Goal: Information Seeking & Learning: Learn about a topic

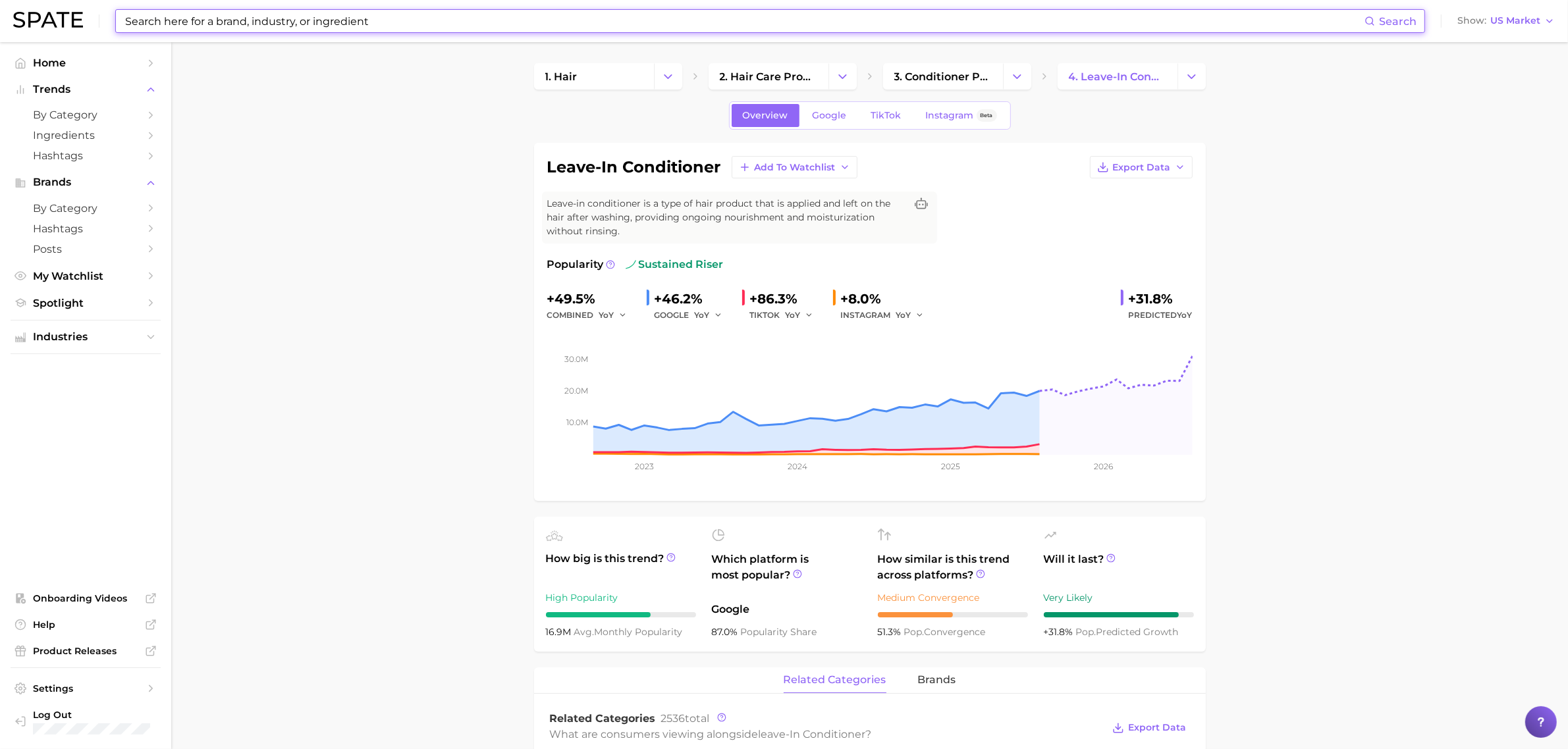
click at [532, 20] on input at bounding box center [744, 21] width 1241 height 23
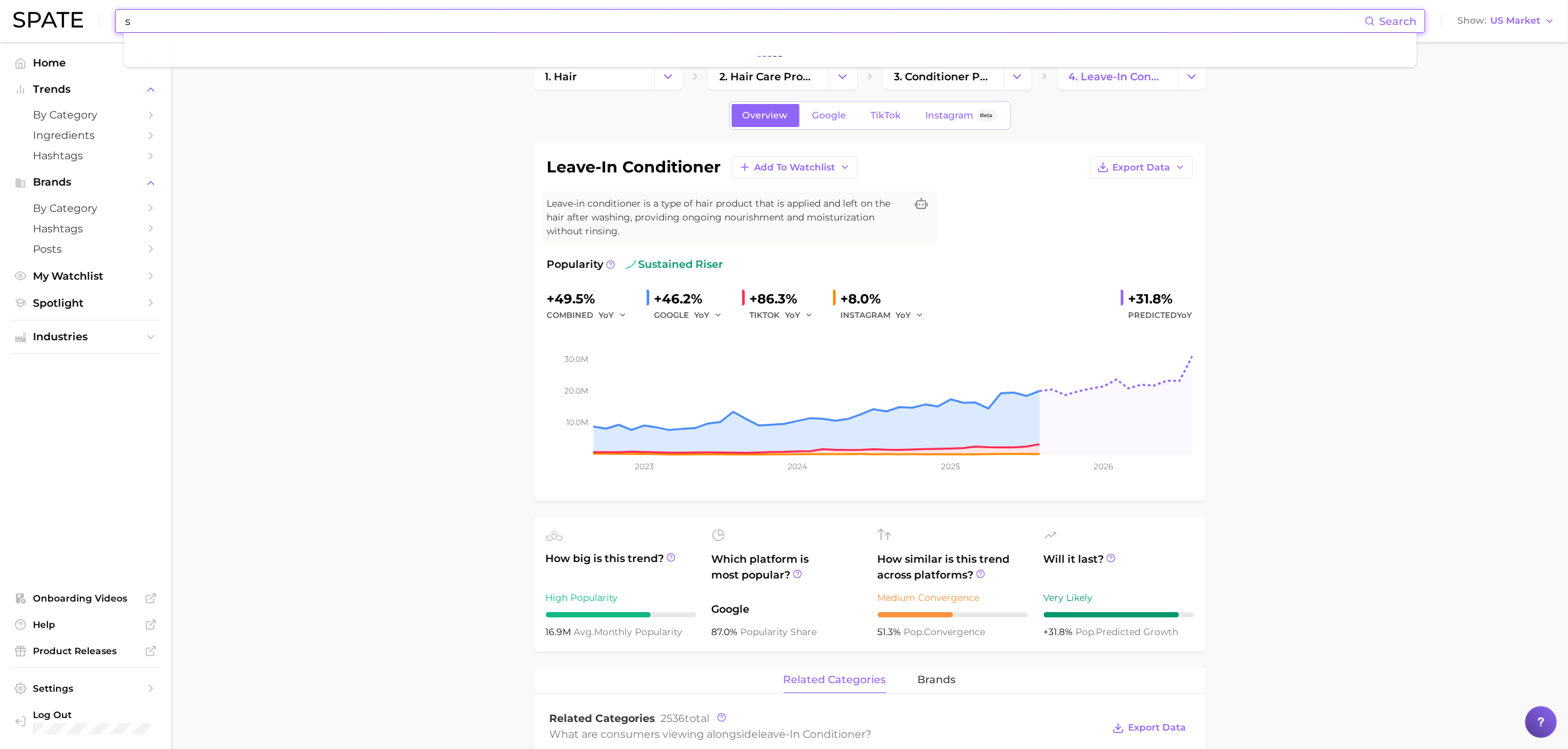
type input "sc"
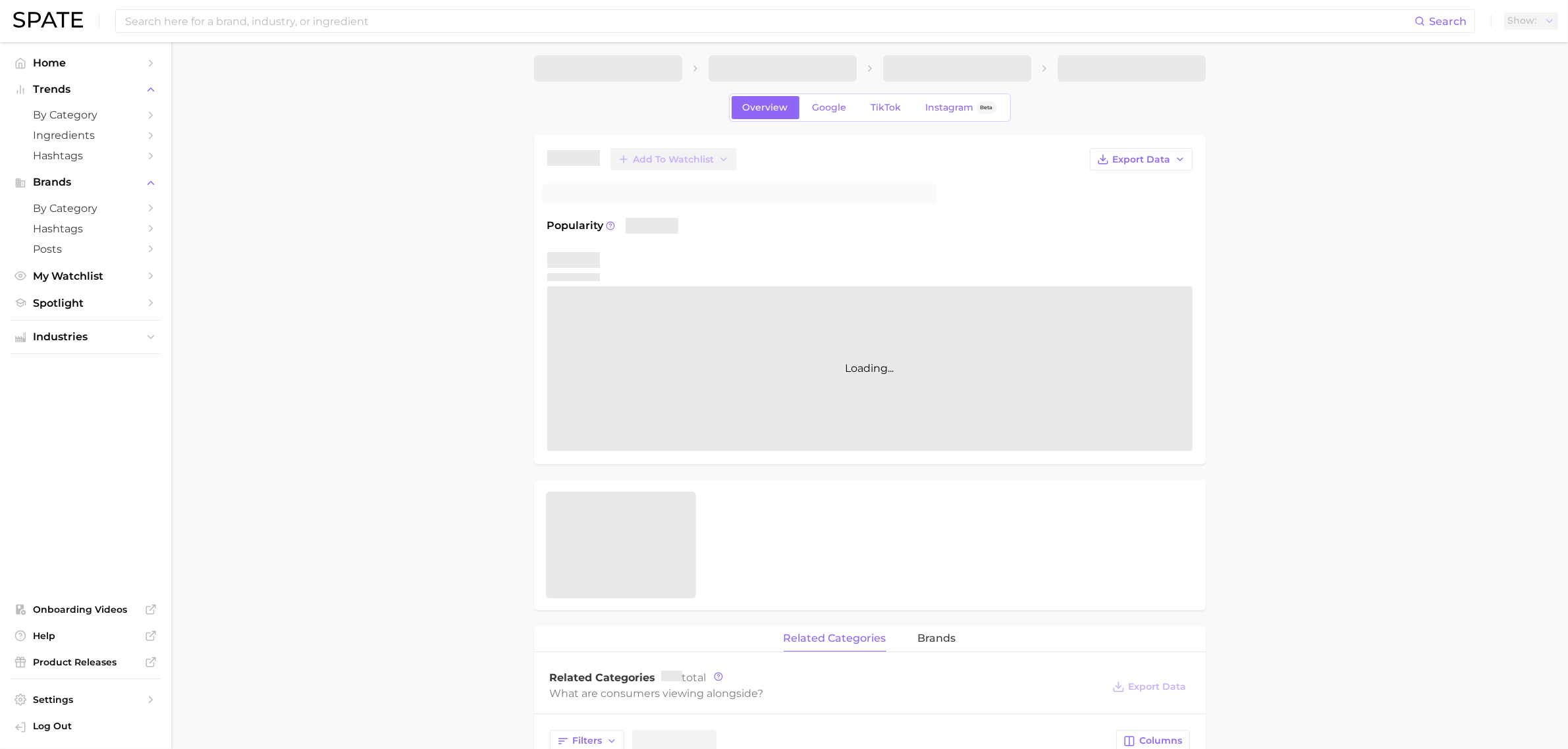
scroll to position [120, 0]
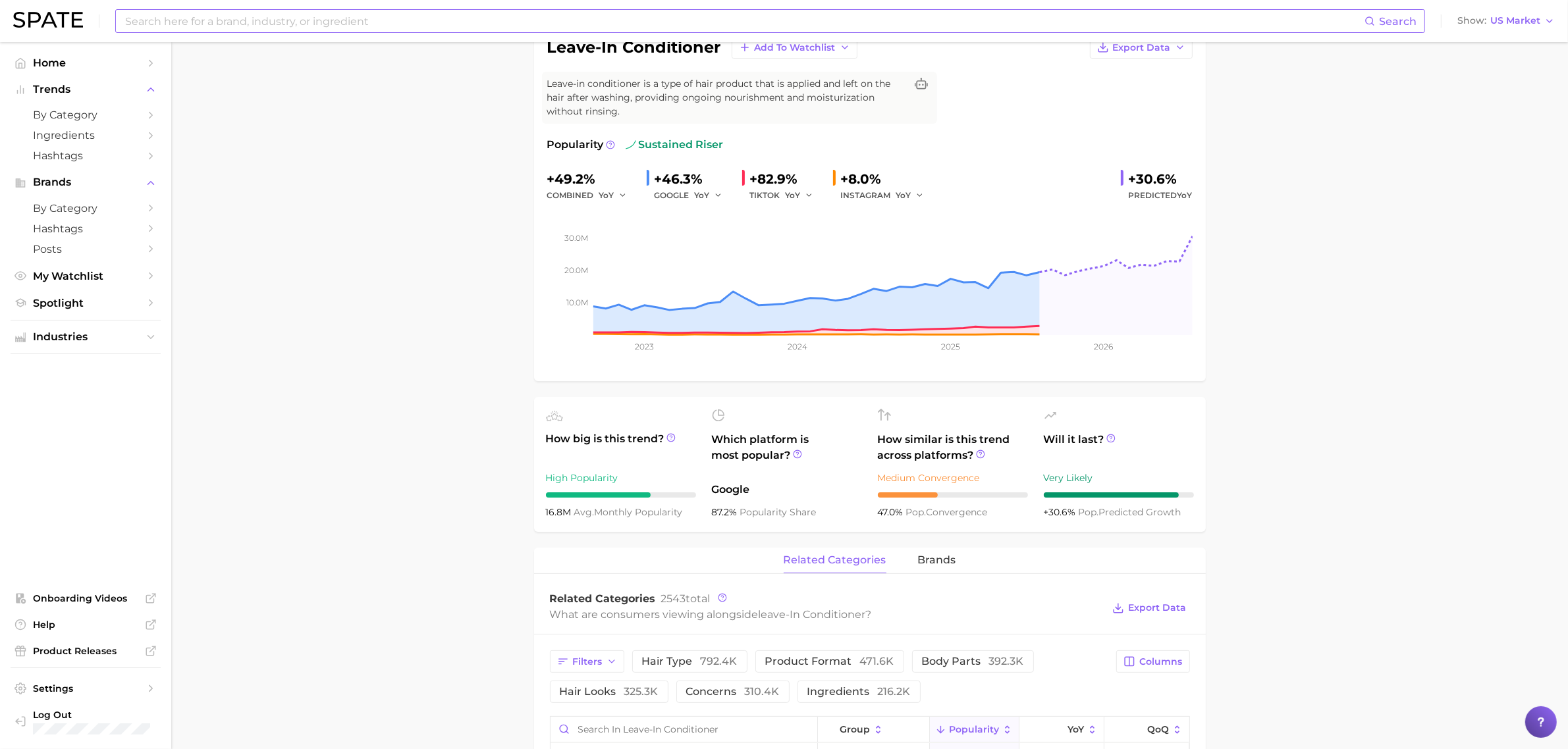
click at [287, 20] on input at bounding box center [744, 21] width 1241 height 23
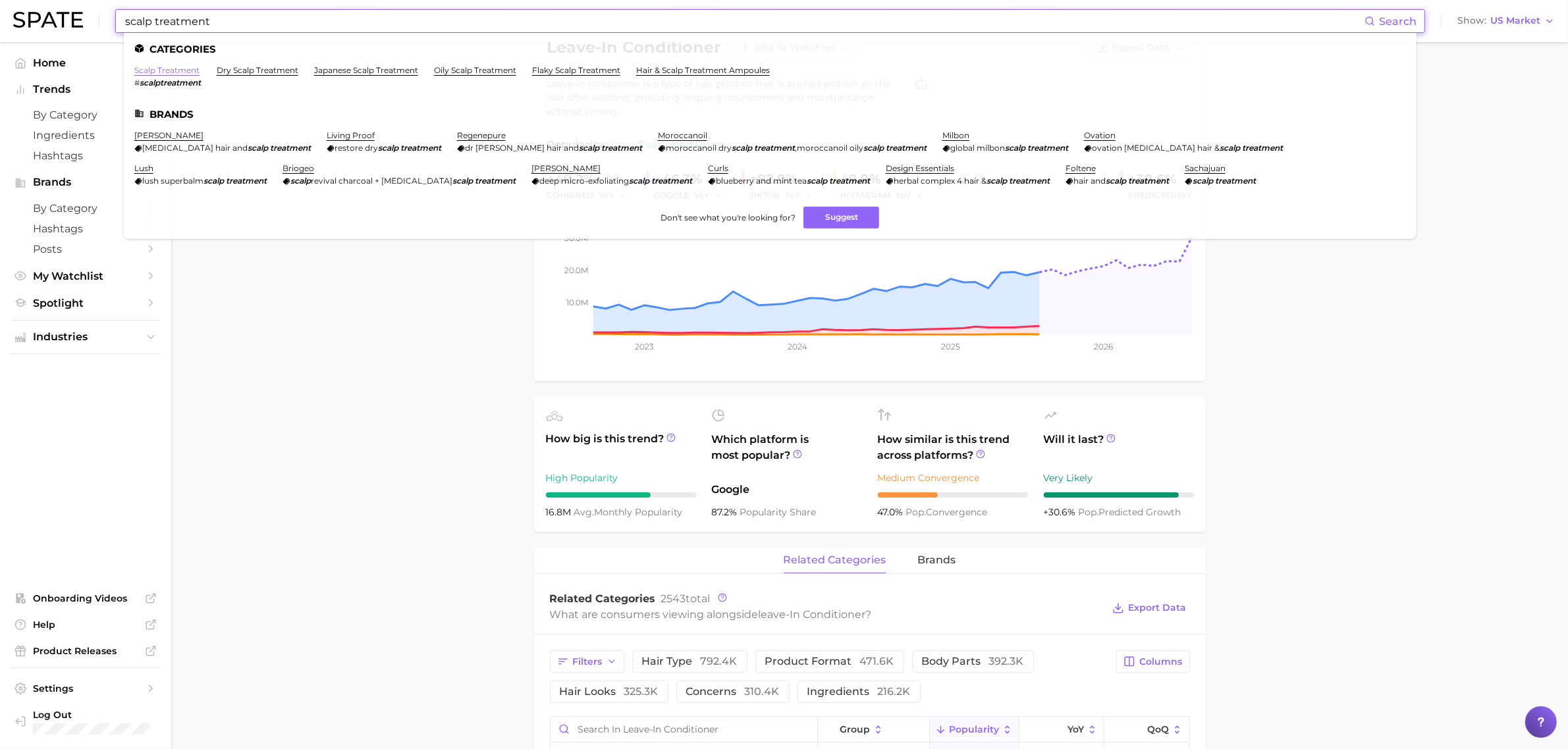
type input "scalp treatment"
click at [186, 68] on link "scalp treatment" at bounding box center [168, 70] width 66 height 10
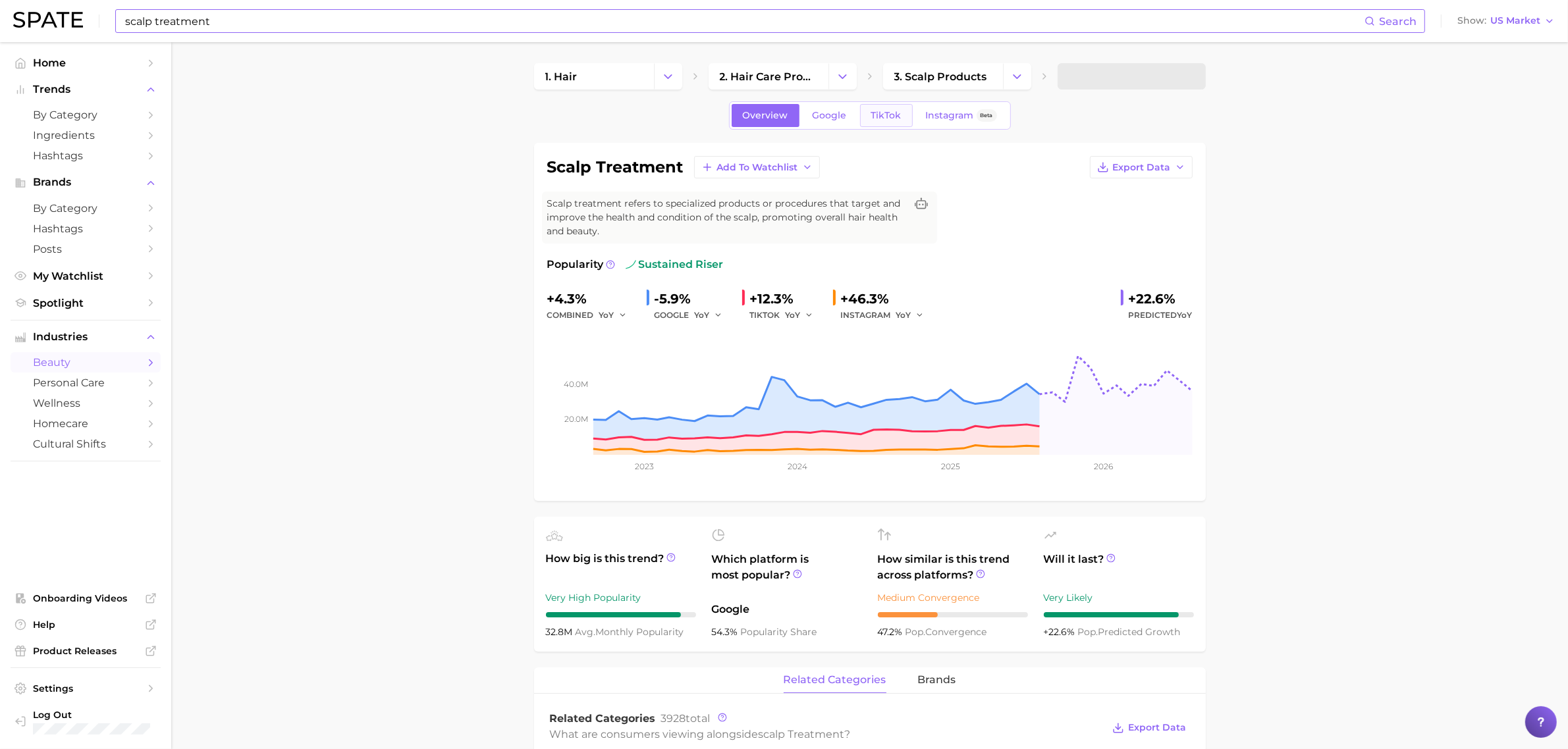
click at [894, 117] on span "TikTok" at bounding box center [886, 116] width 30 height 11
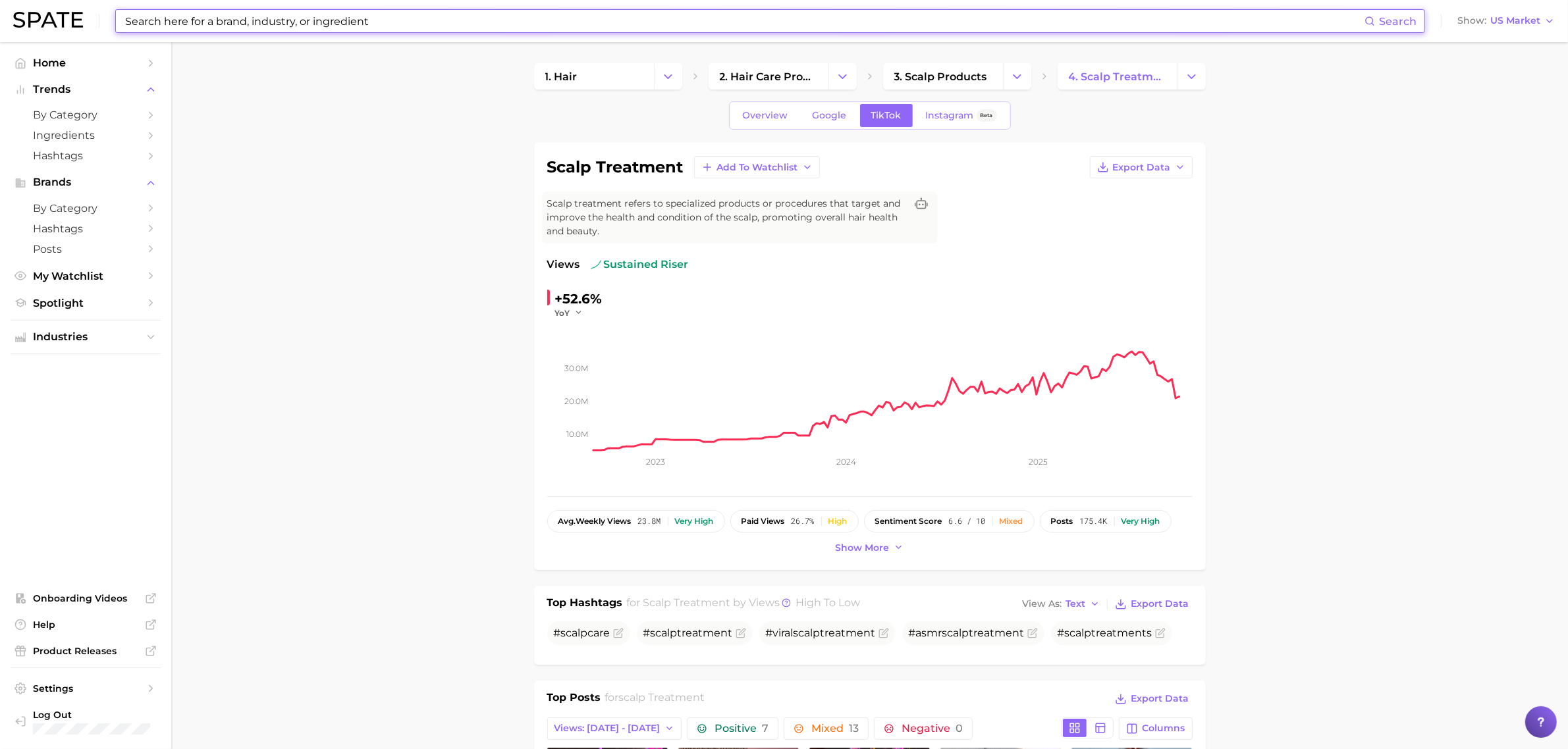
click at [340, 13] on input at bounding box center [744, 21] width 1241 height 23
click at [337, 22] on input at bounding box center [744, 21] width 1241 height 23
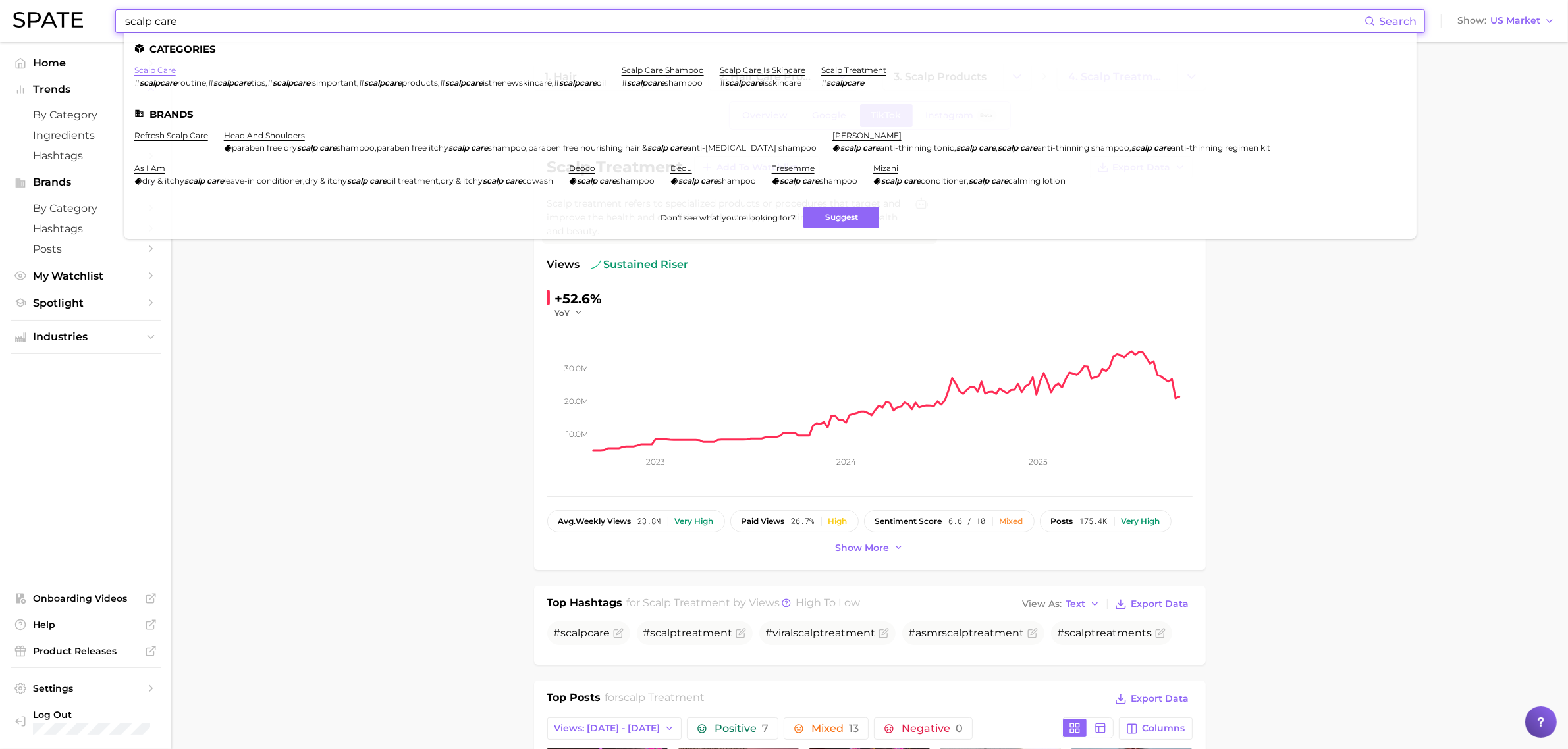
type input "scalp care"
click at [167, 66] on link "scalp care" at bounding box center [156, 70] width 42 height 10
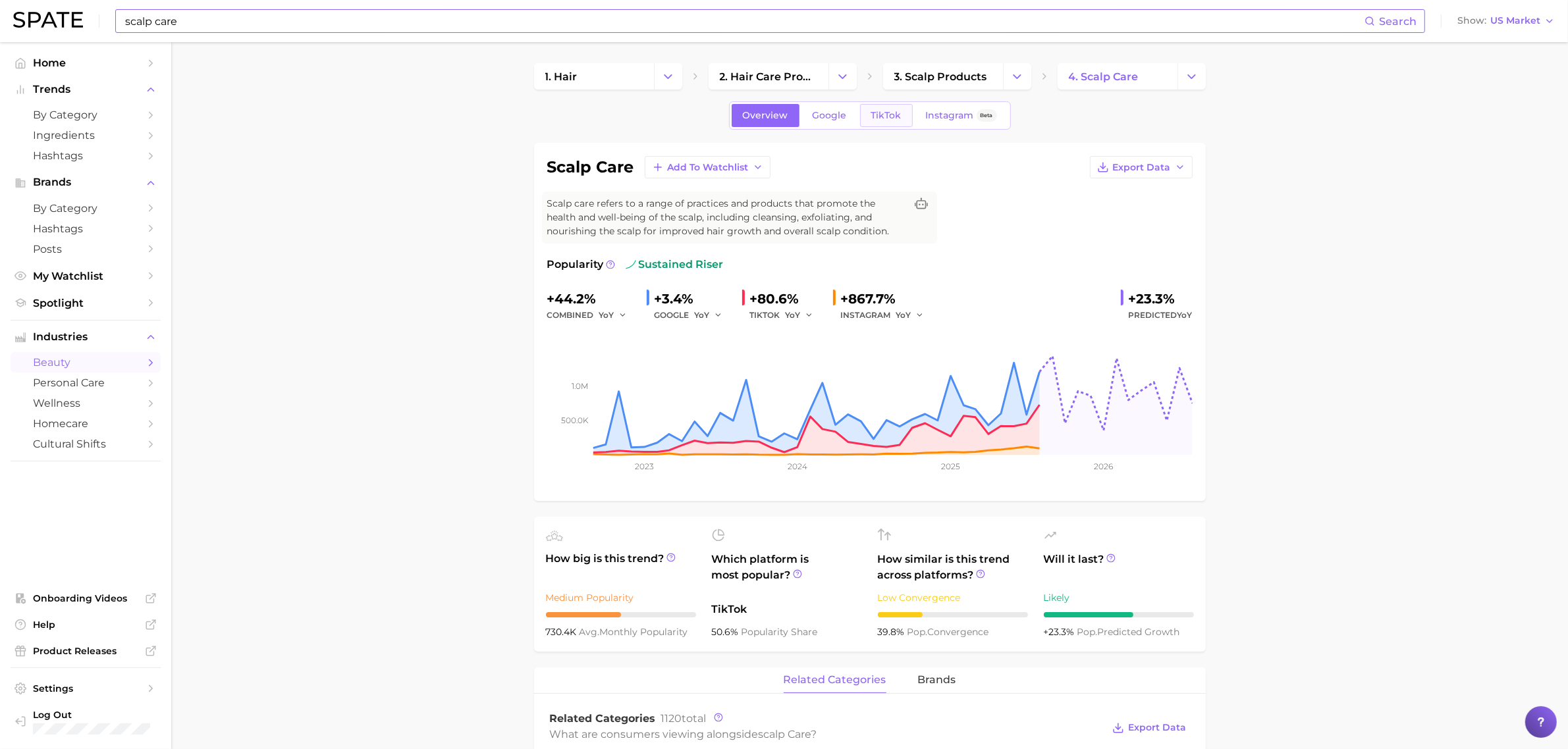
click at [896, 116] on span "TikTok" at bounding box center [886, 116] width 30 height 11
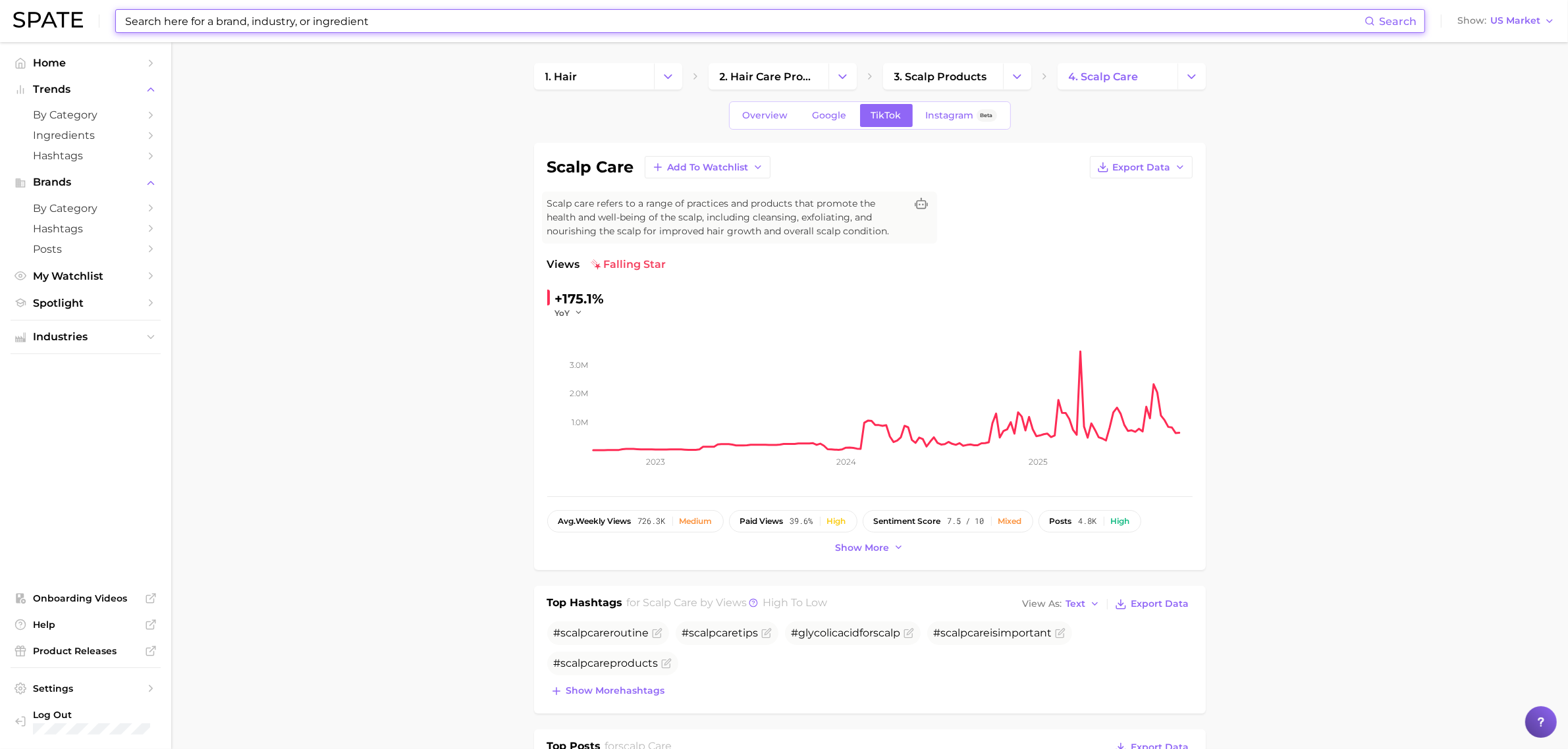
click at [272, 21] on input at bounding box center [744, 21] width 1241 height 23
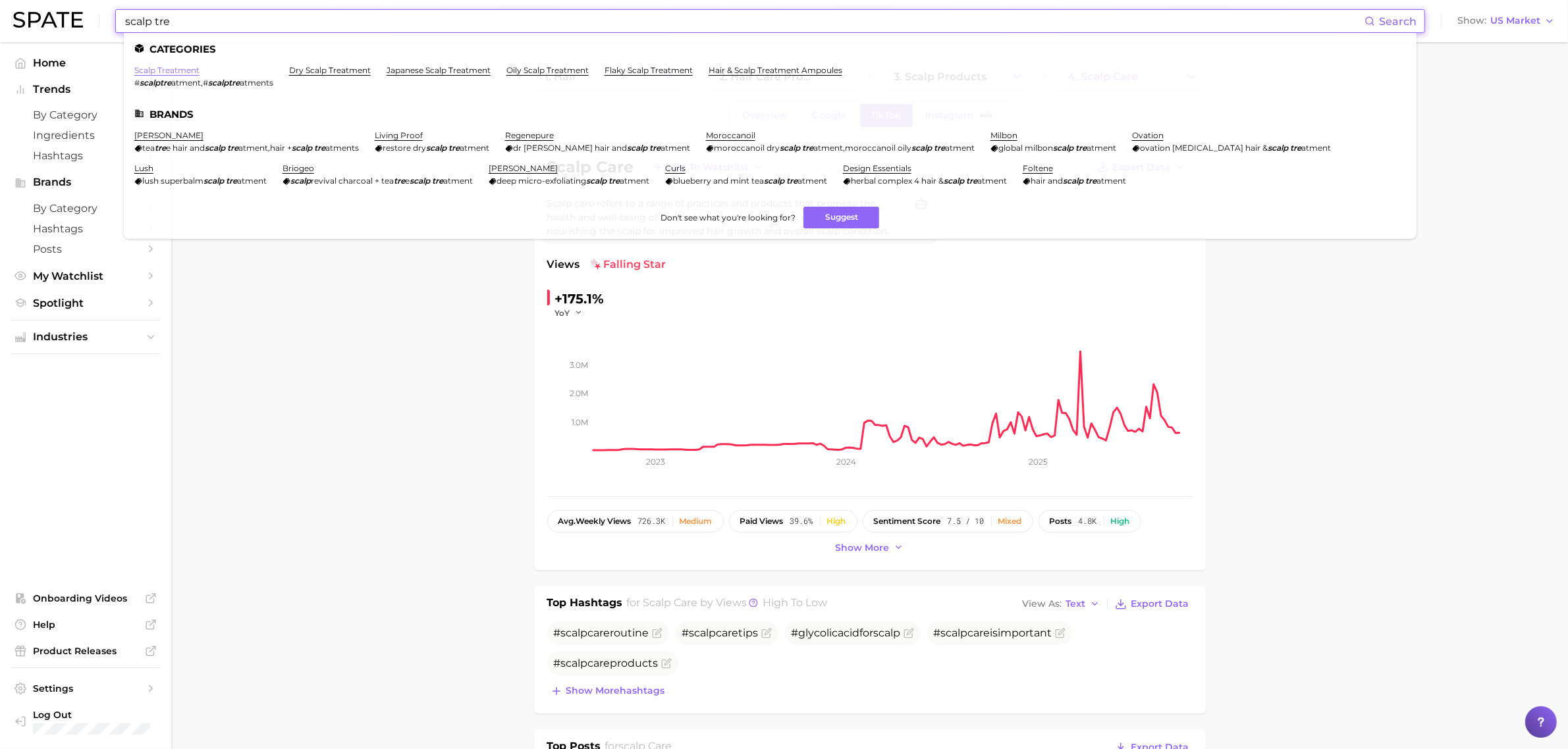
type input "scalp tre"
click at [178, 70] on link "scalp treatment" at bounding box center [168, 70] width 66 height 10
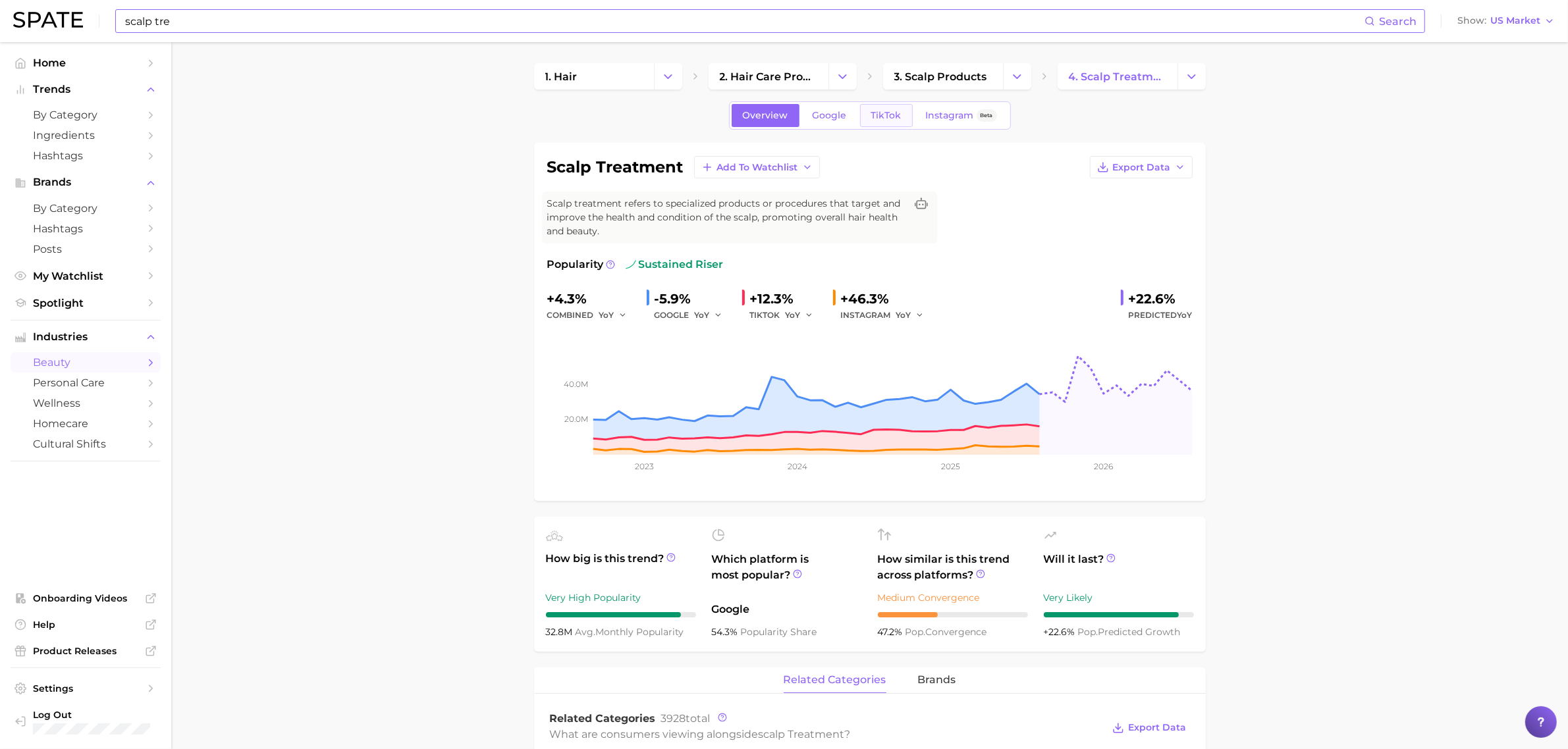
click at [891, 113] on span "TikTok" at bounding box center [886, 116] width 30 height 11
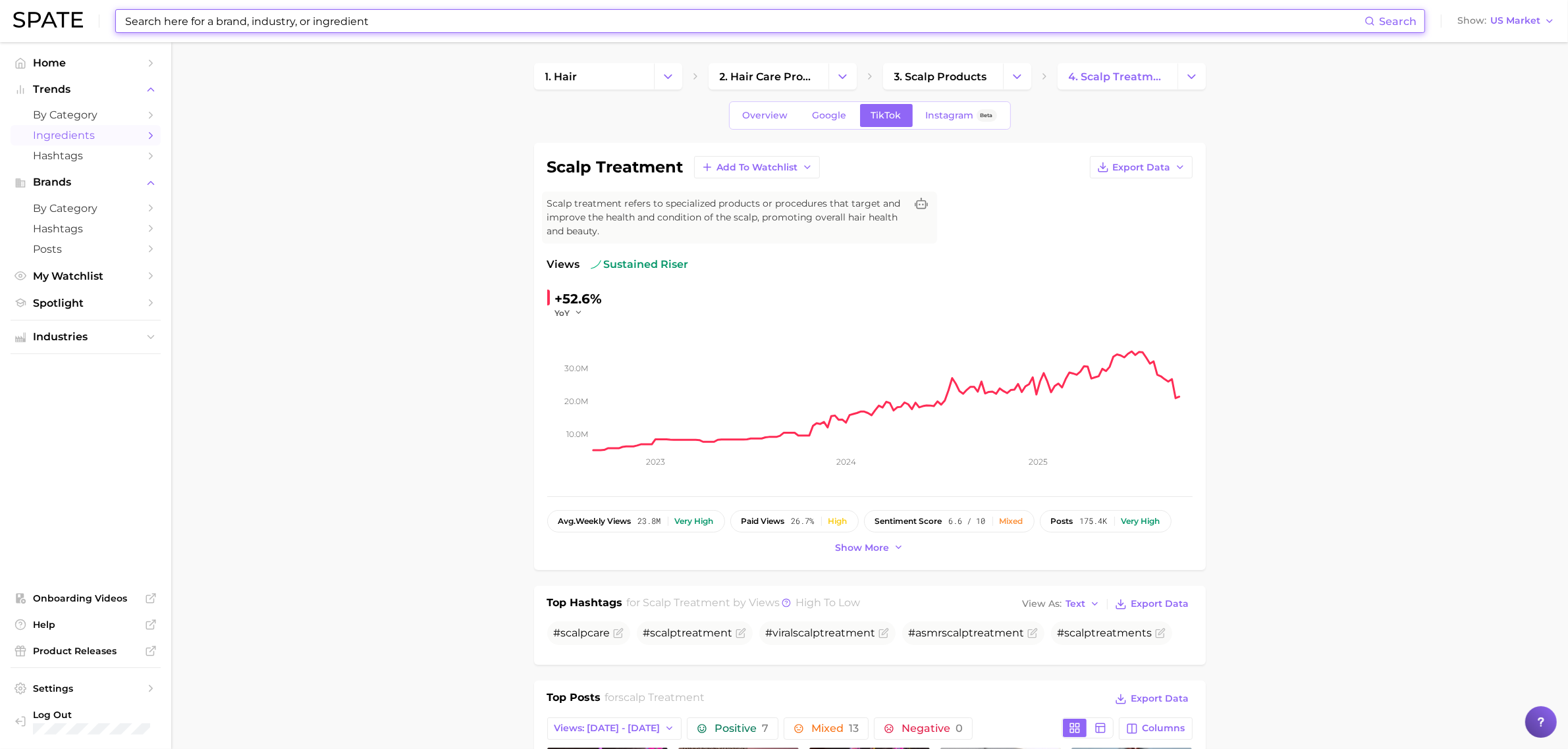
click at [74, 132] on span "Ingredients" at bounding box center [86, 136] width 106 height 13
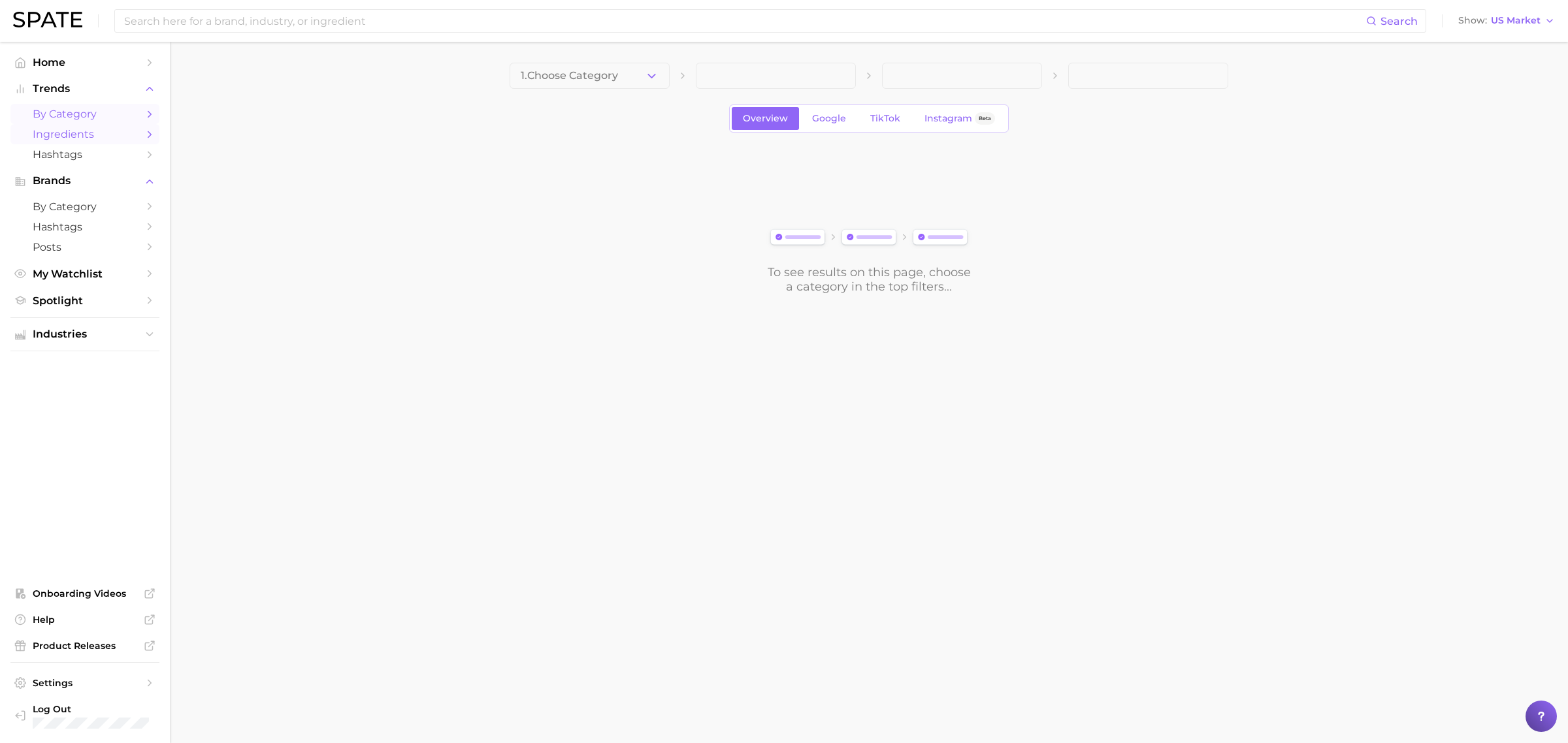
click at [77, 112] on span "by Category" at bounding box center [85, 114] width 105 height 13
click at [626, 70] on button "1. Choose Category" at bounding box center [589, 75] width 160 height 26
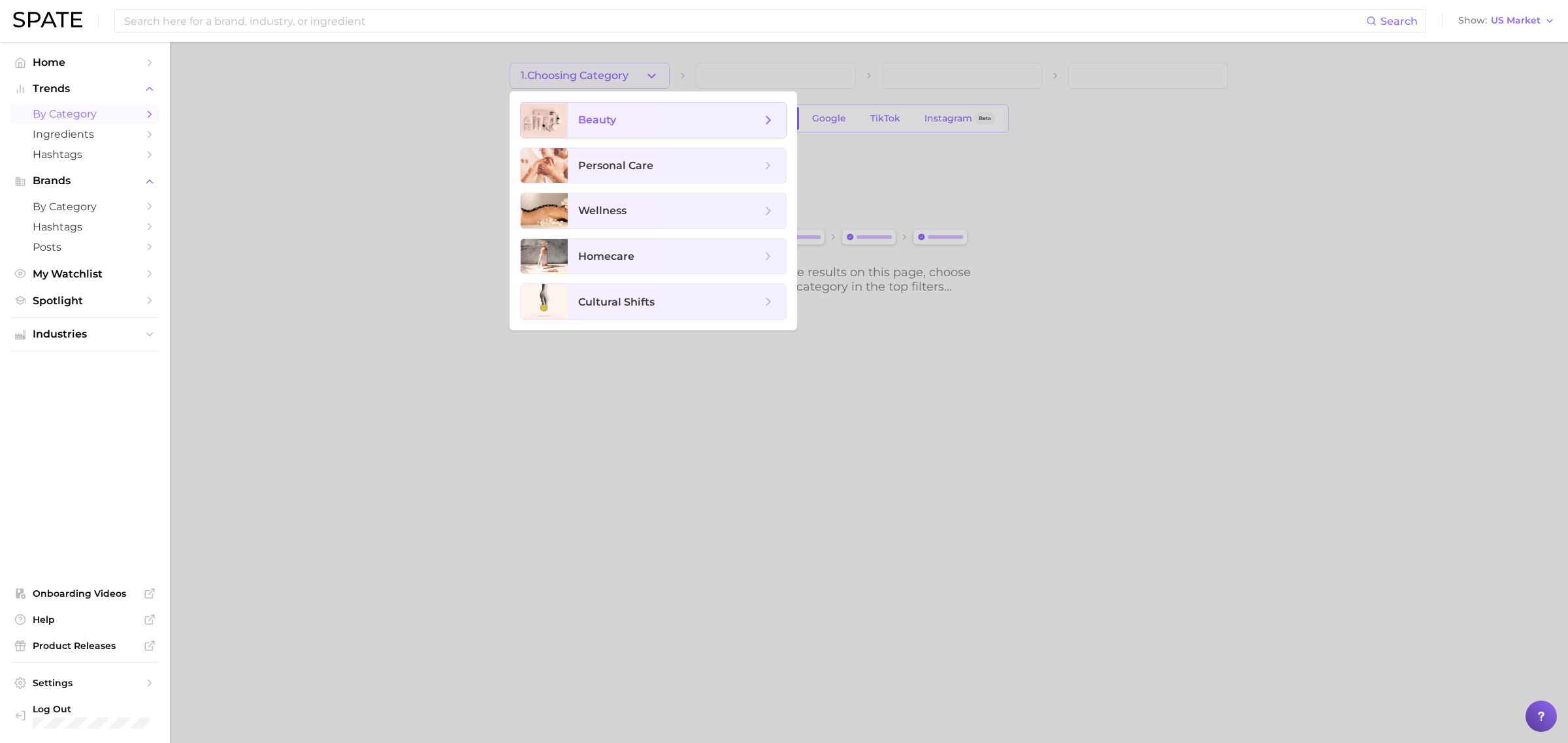
click at [602, 128] on span "beauty" at bounding box center [677, 120] width 219 height 35
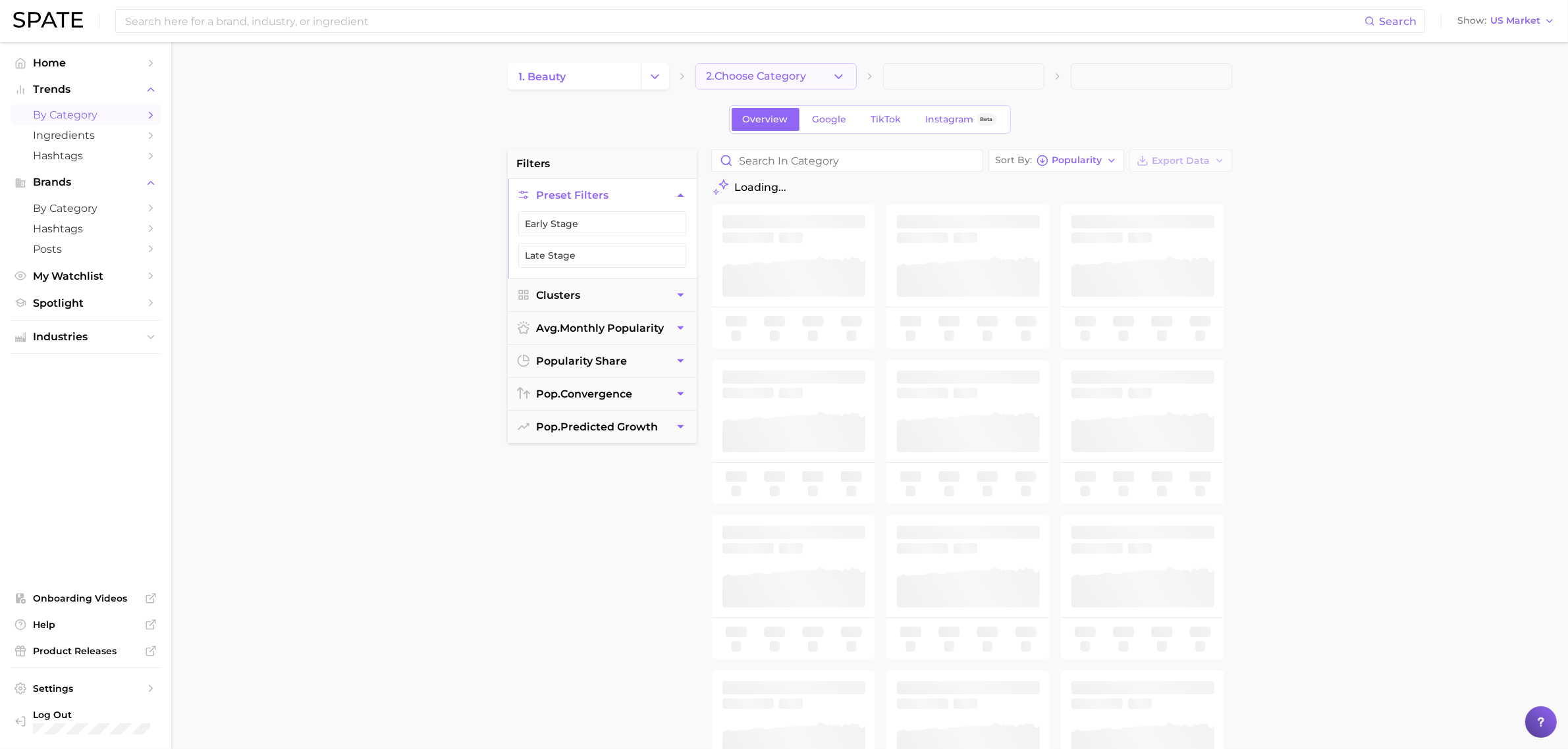
click at [815, 79] on button "2. Choose Category" at bounding box center [776, 76] width 161 height 26
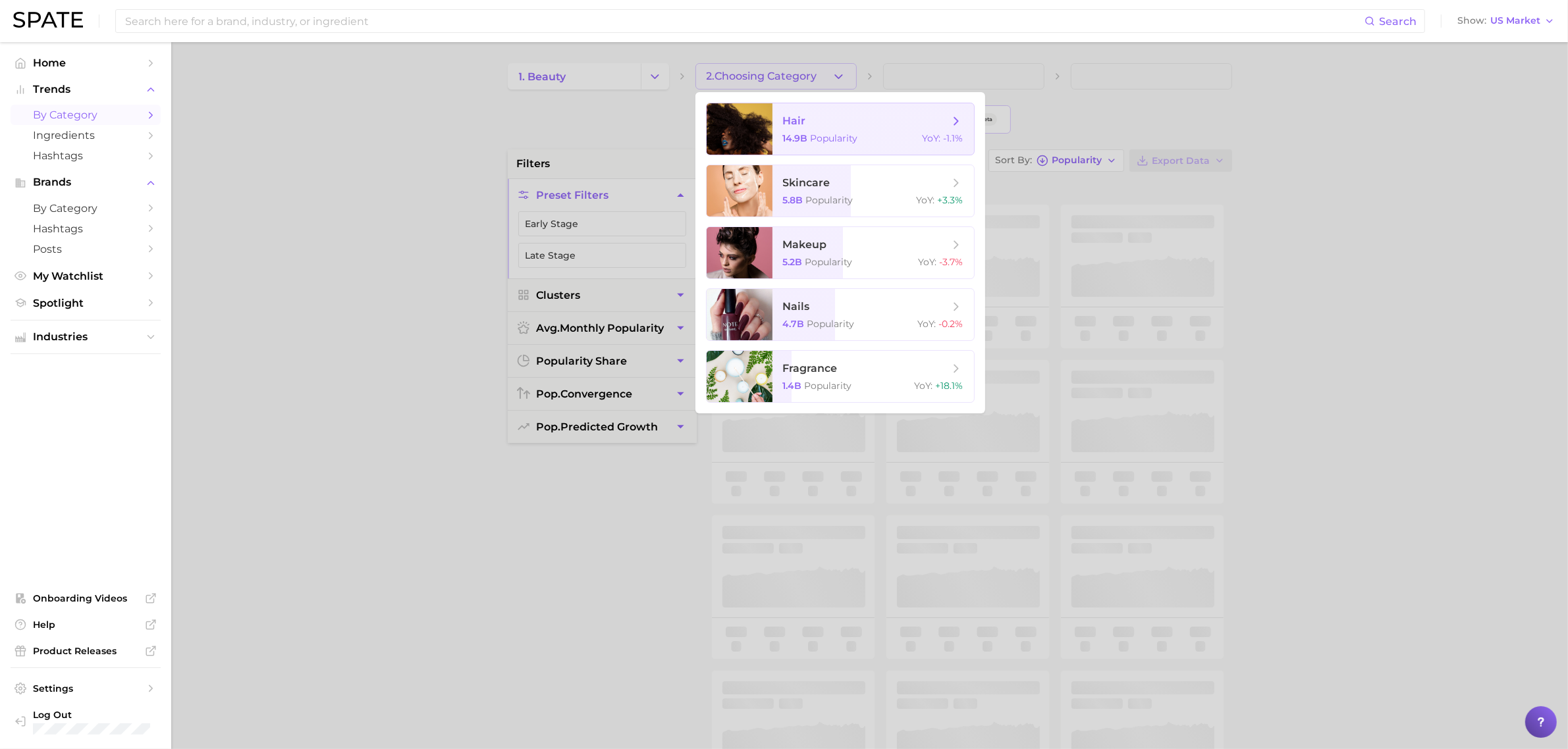
click at [800, 127] on span "hair" at bounding box center [866, 121] width 166 height 15
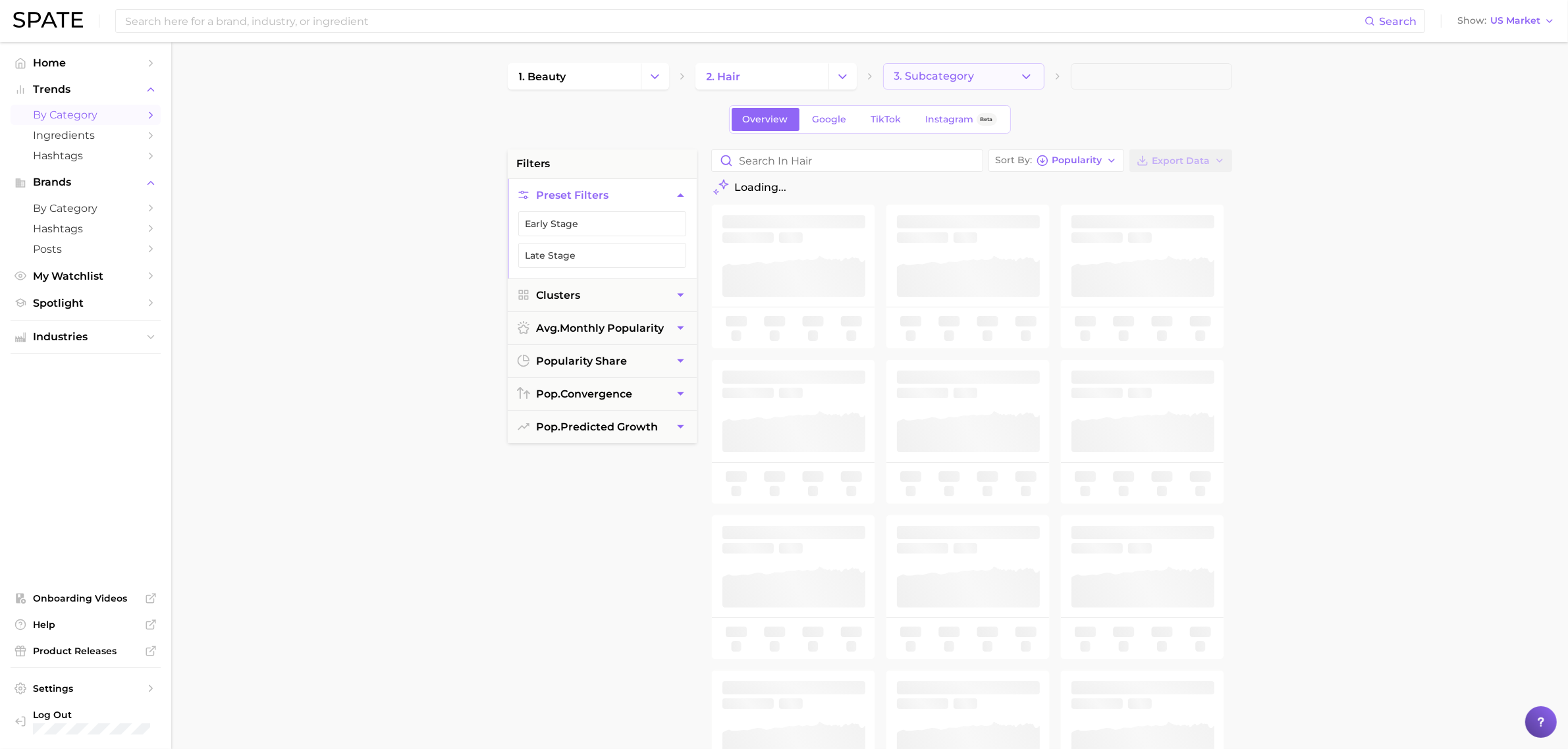
click at [942, 74] on span "3. Subcategory" at bounding box center [934, 76] width 80 height 12
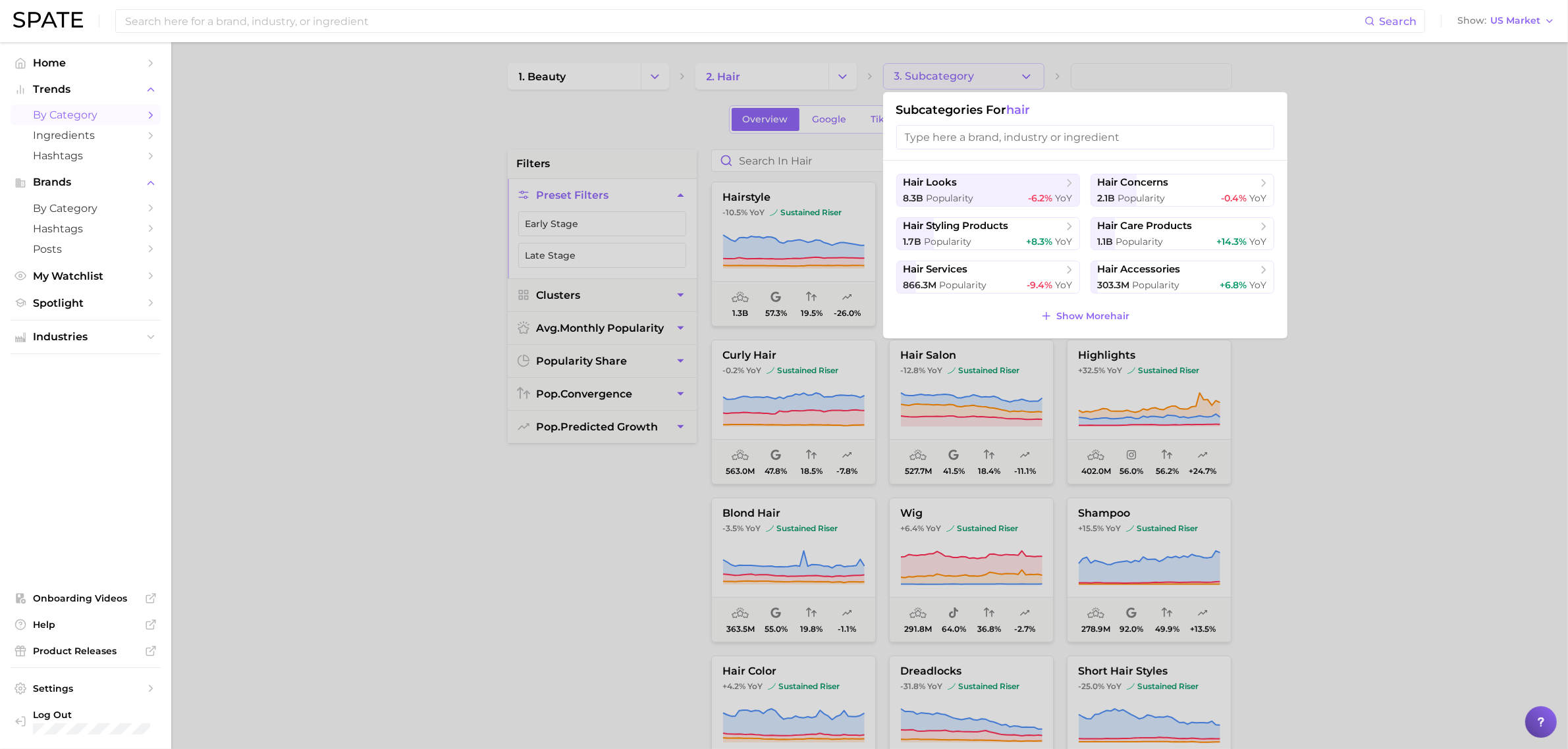
click at [1385, 370] on div at bounding box center [784, 374] width 1568 height 749
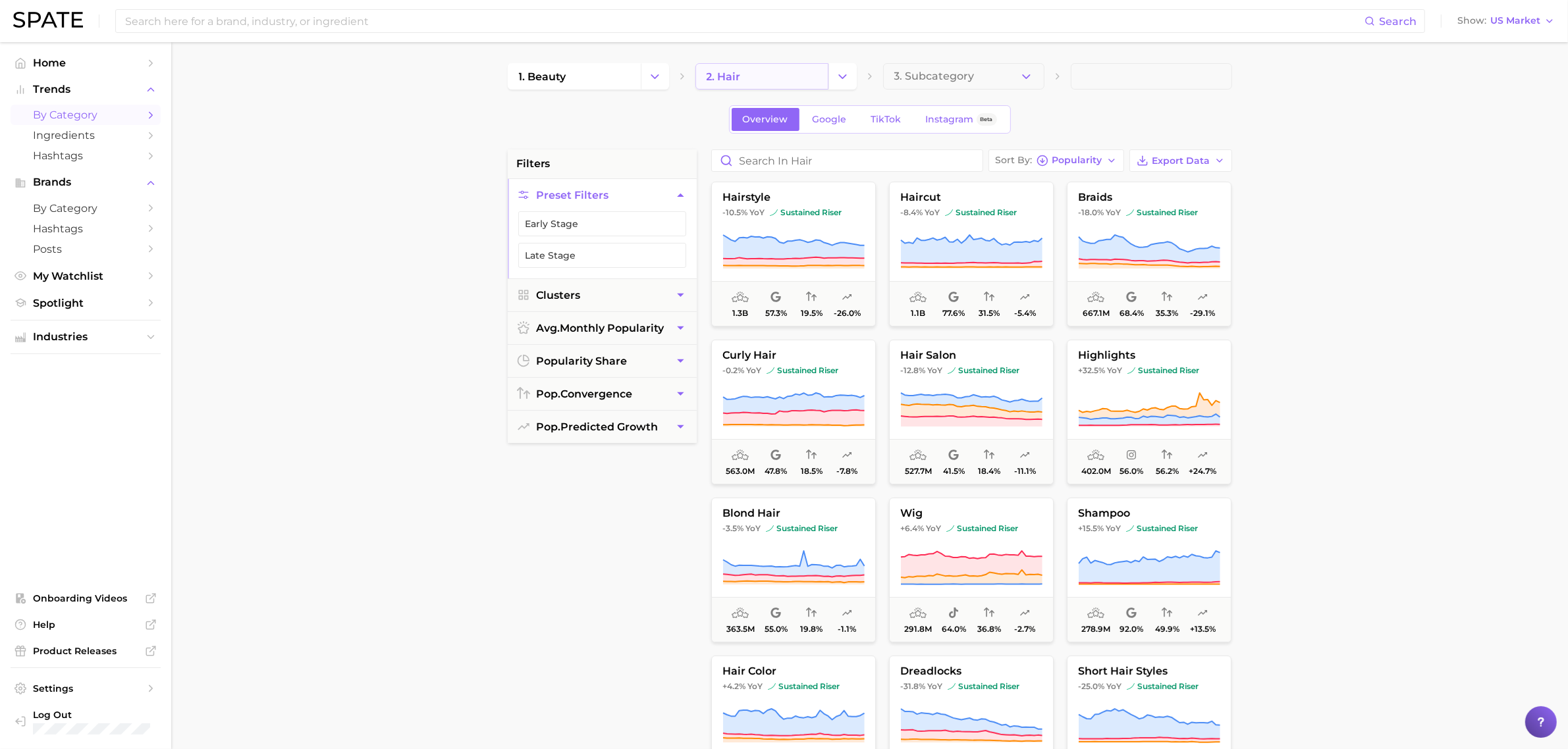
click at [771, 76] on link "2. hair" at bounding box center [762, 76] width 133 height 26
click at [849, 77] on icon "Change Category" at bounding box center [842, 76] width 14 height 14
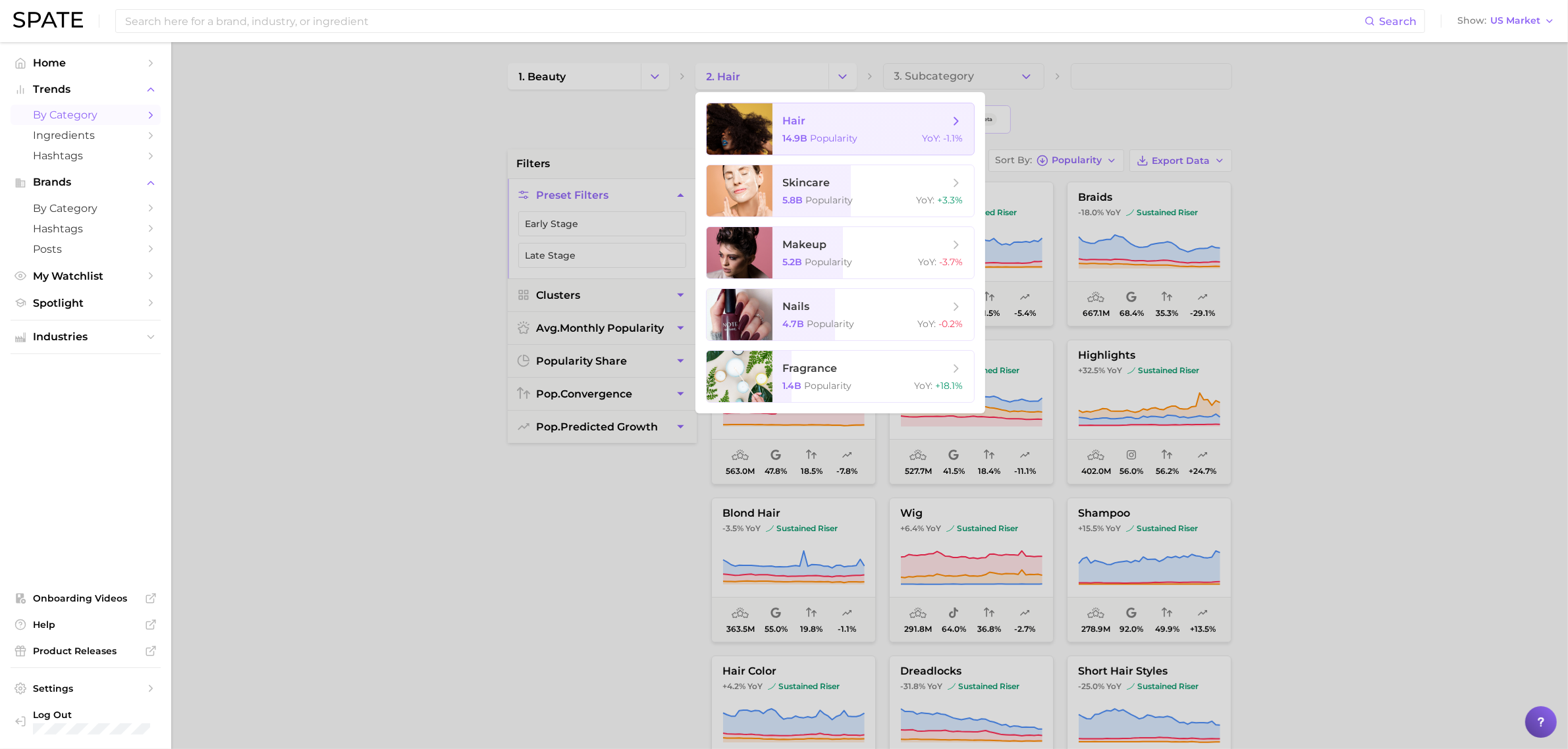
click at [835, 127] on span "hair" at bounding box center [866, 121] width 166 height 15
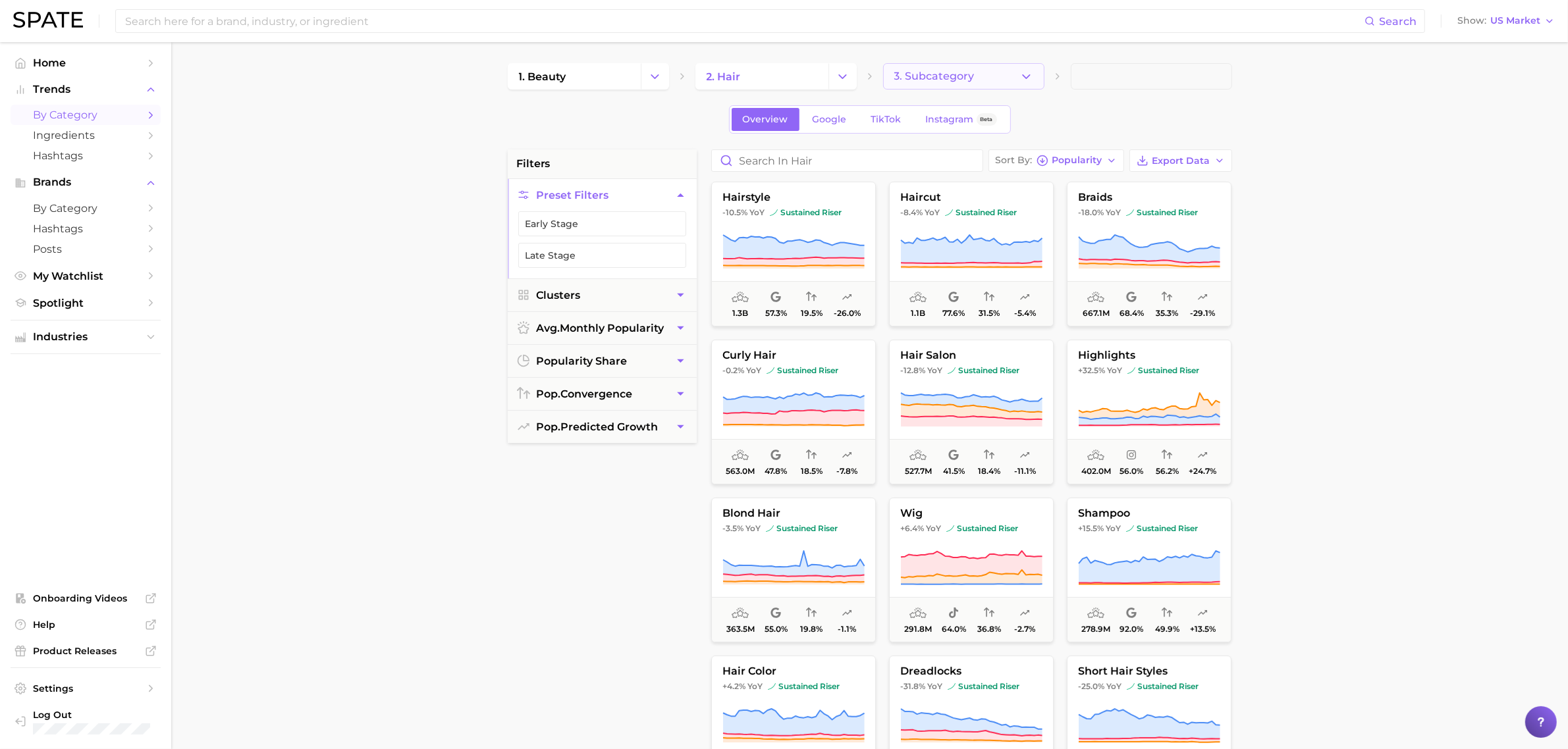
click at [1034, 68] on button "3. Subcategory" at bounding box center [963, 76] width 161 height 26
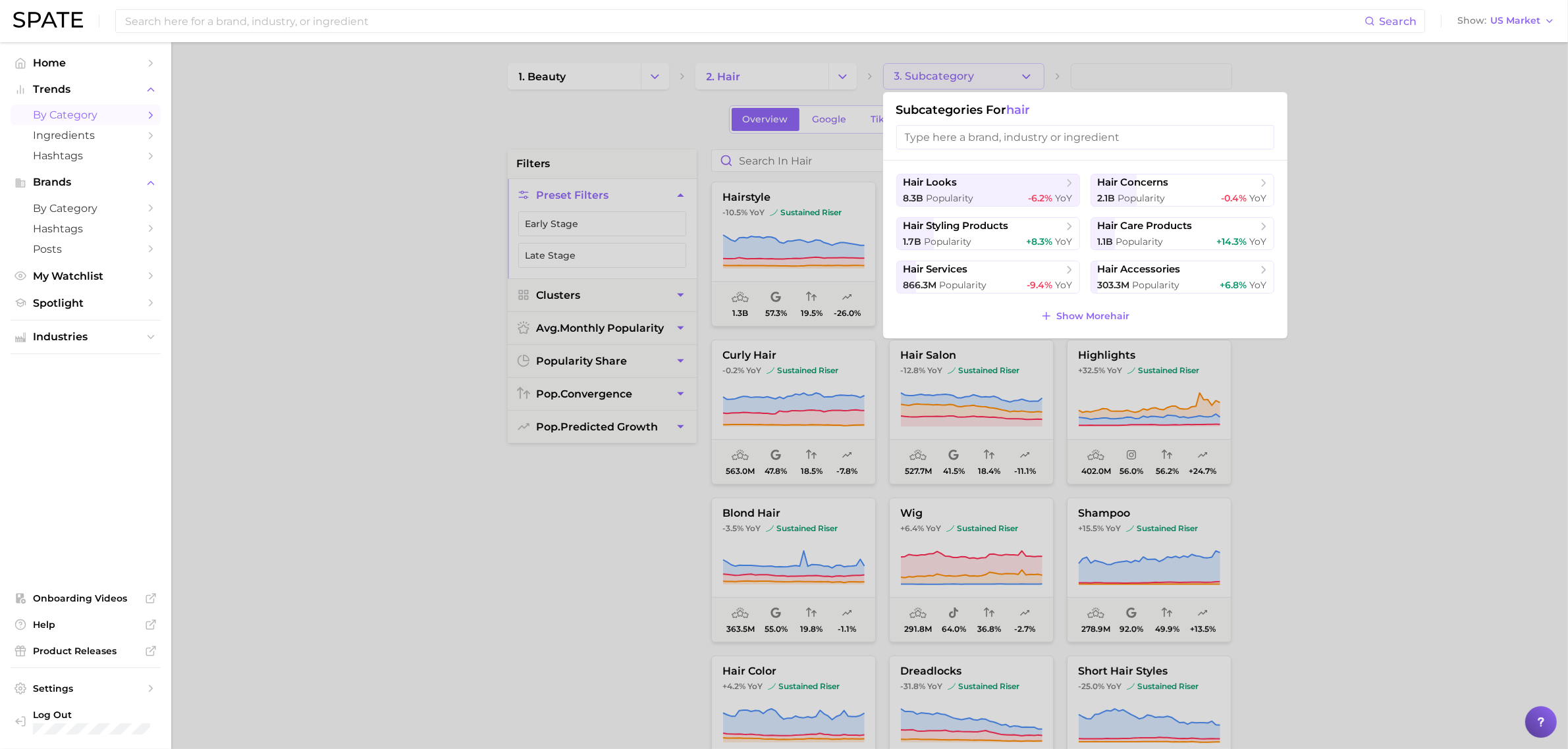
drag, startPoint x: 1336, startPoint y: 297, endPoint x: 1331, endPoint y: 346, distance: 49.3
click at [1338, 299] on div at bounding box center [784, 374] width 1568 height 749
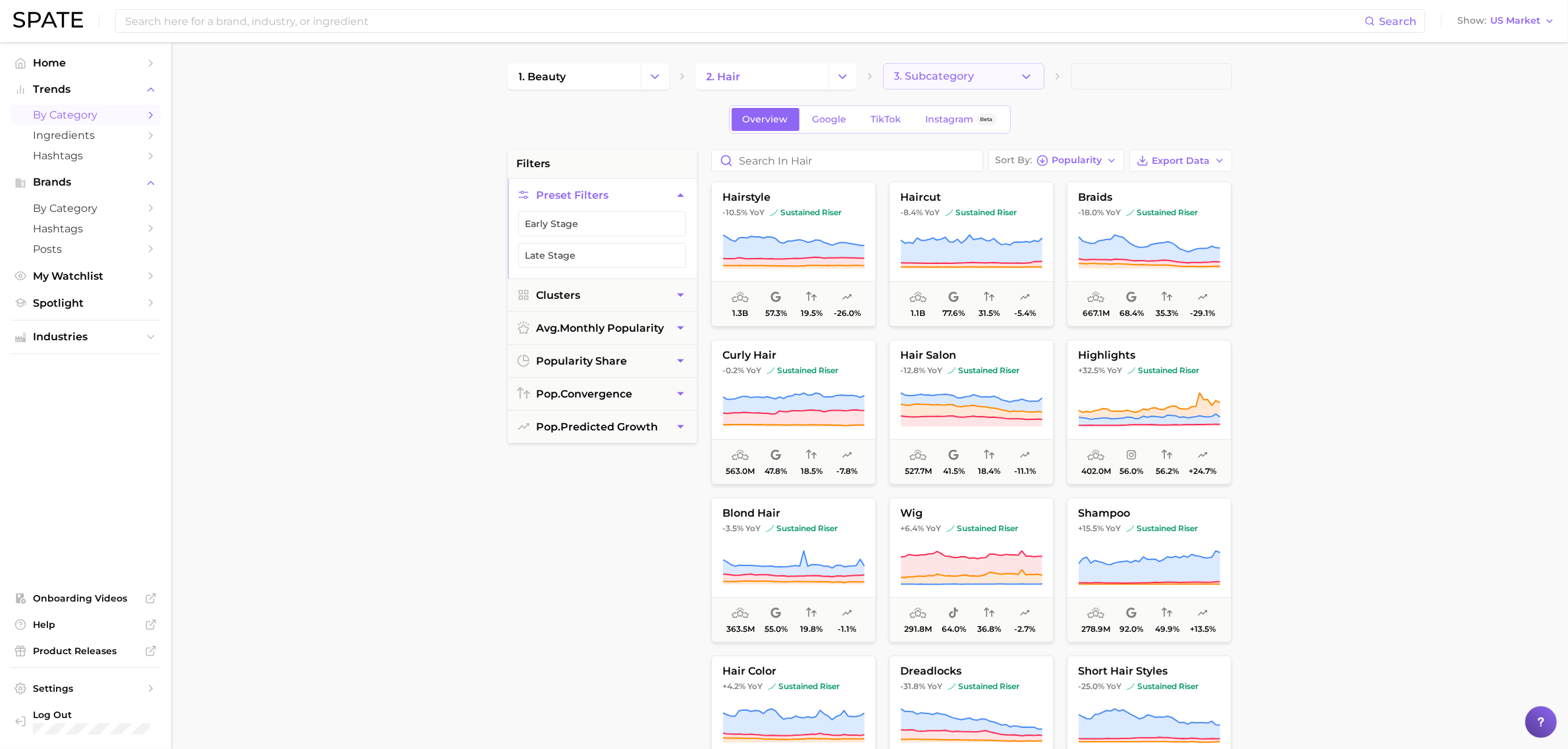
click at [953, 66] on button "3. Subcategory" at bounding box center [963, 76] width 161 height 26
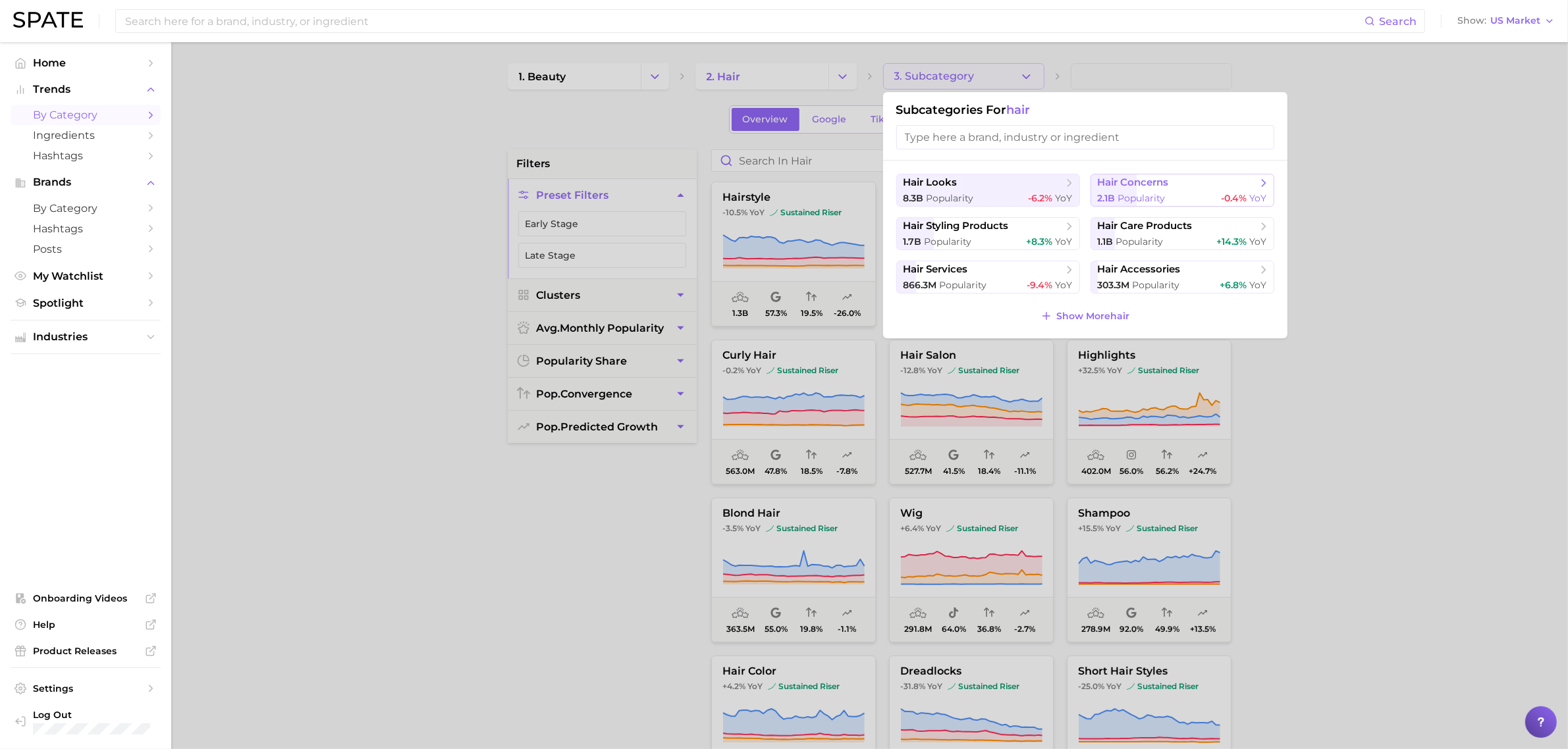
click at [1159, 193] on span "Popularity" at bounding box center [1142, 197] width 47 height 12
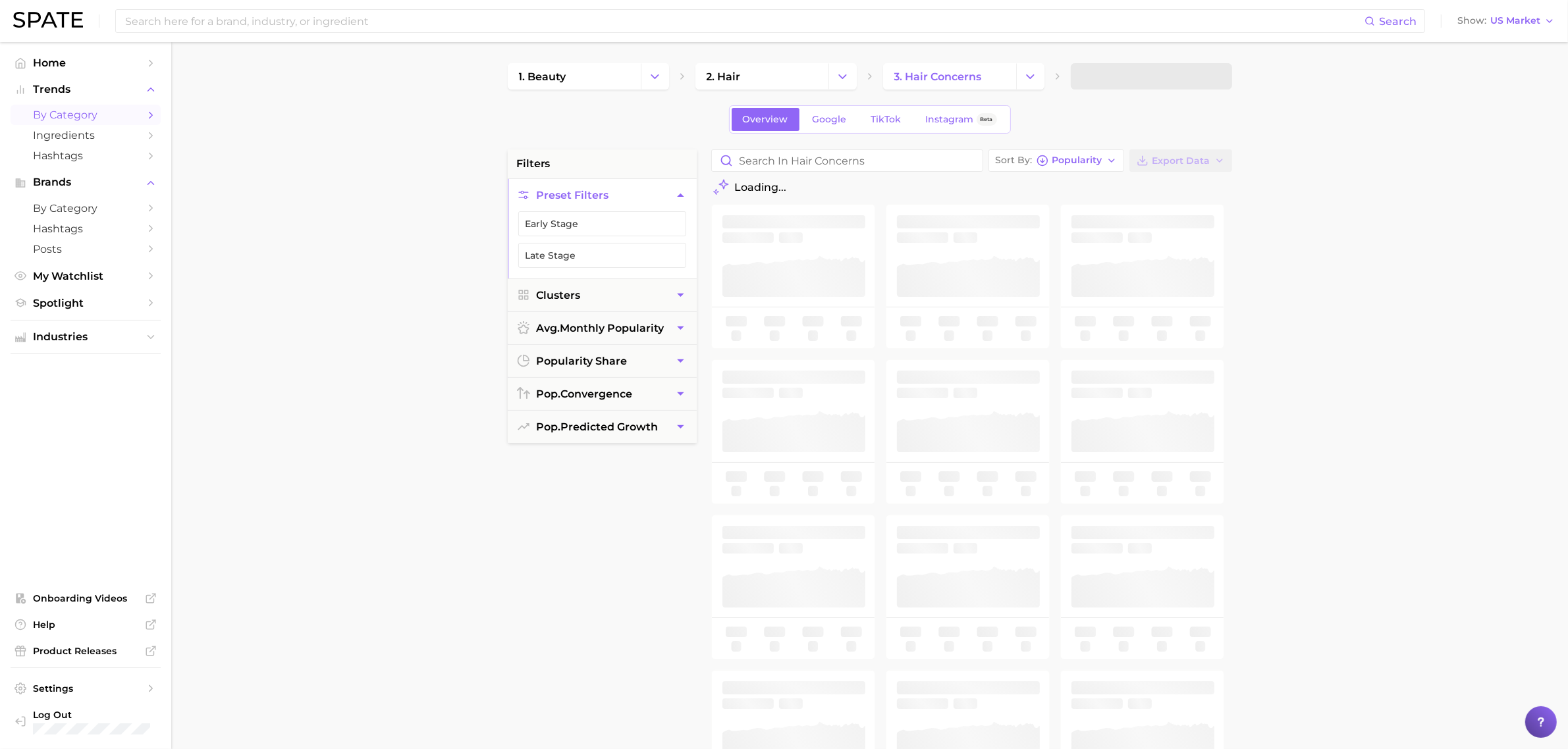
click at [1127, 68] on span at bounding box center [1151, 76] width 161 height 26
click at [1115, 79] on span at bounding box center [1151, 76] width 161 height 26
click at [1203, 74] on button "4. Subcategory" at bounding box center [1151, 76] width 161 height 26
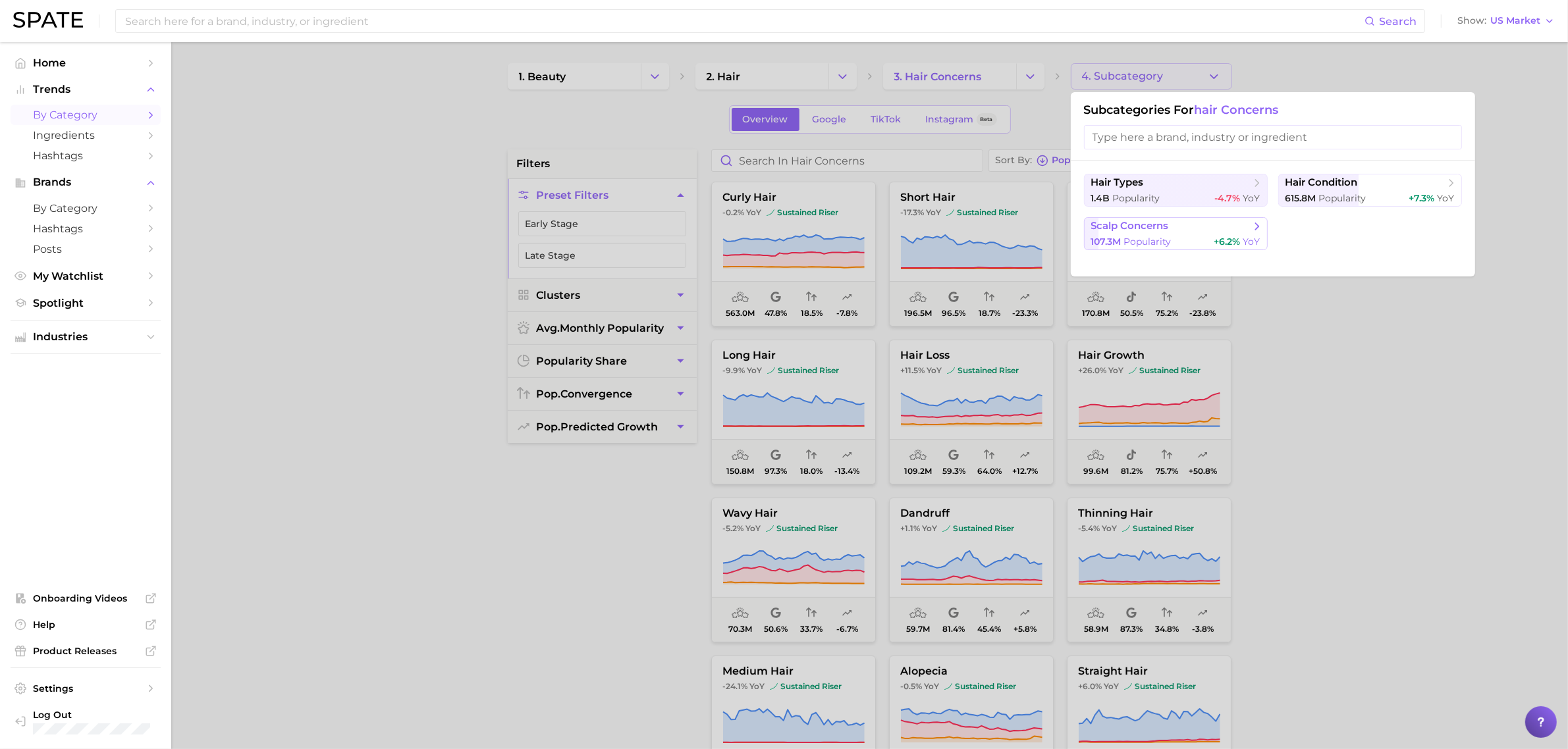
click at [1181, 224] on span "scalp concerns" at bounding box center [1172, 227] width 160 height 13
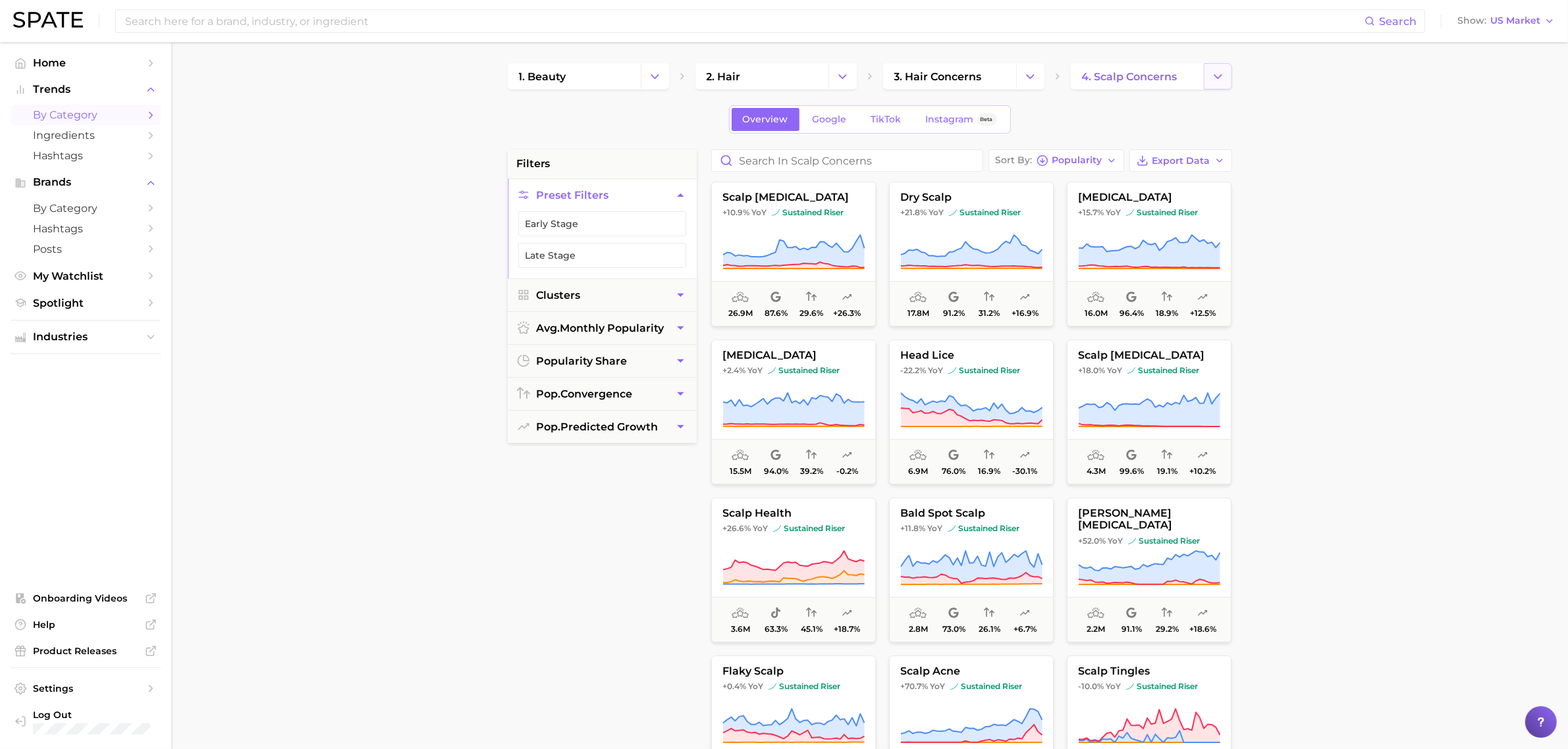
click at [1214, 73] on icon "Change Category" at bounding box center [1217, 76] width 14 height 14
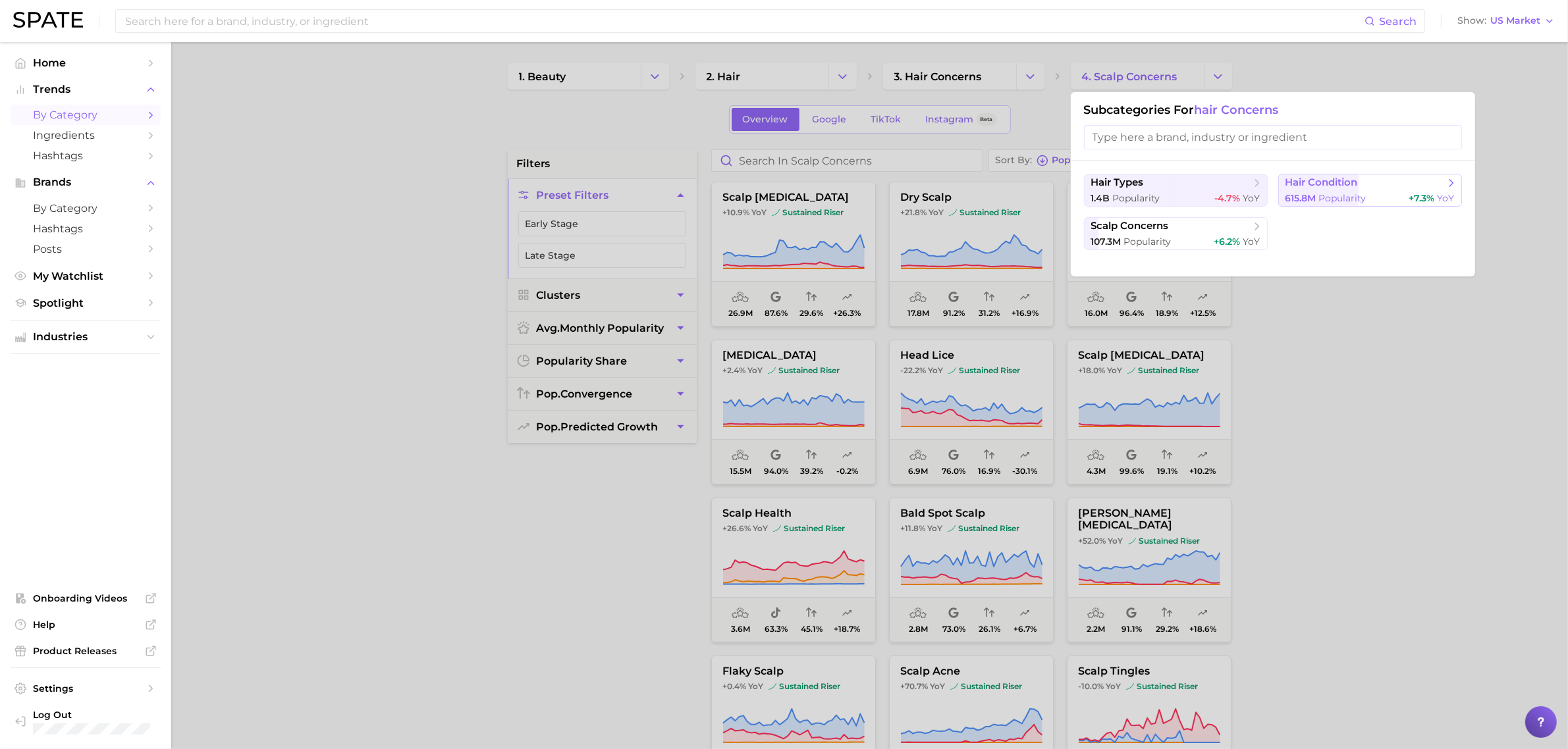
click at [1308, 182] on span "hair condition" at bounding box center [1322, 183] width 73 height 13
